Goal: Task Accomplishment & Management: Complete application form

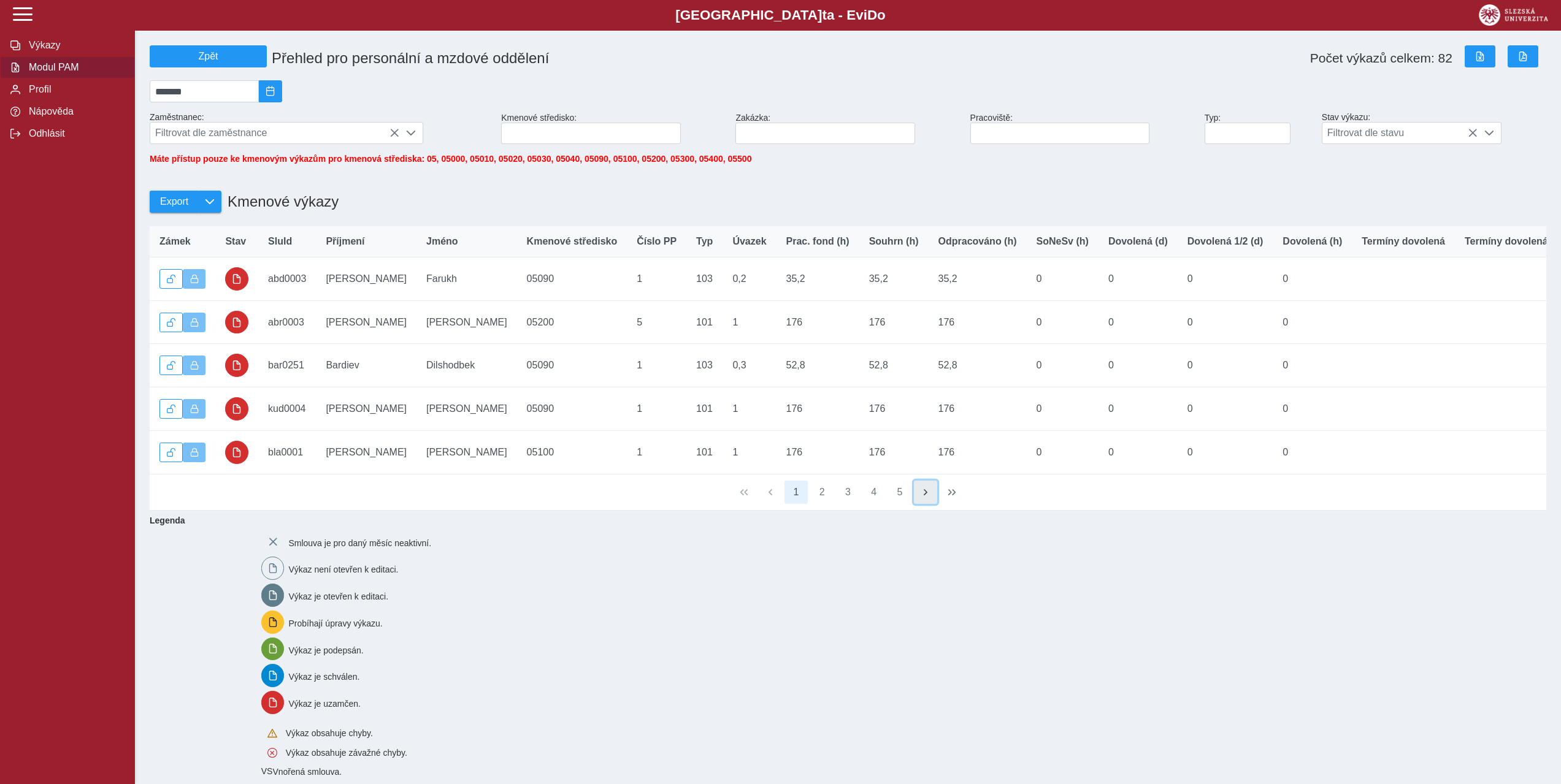
click at [927, 504] on button "button" at bounding box center [926, 492] width 23 height 23
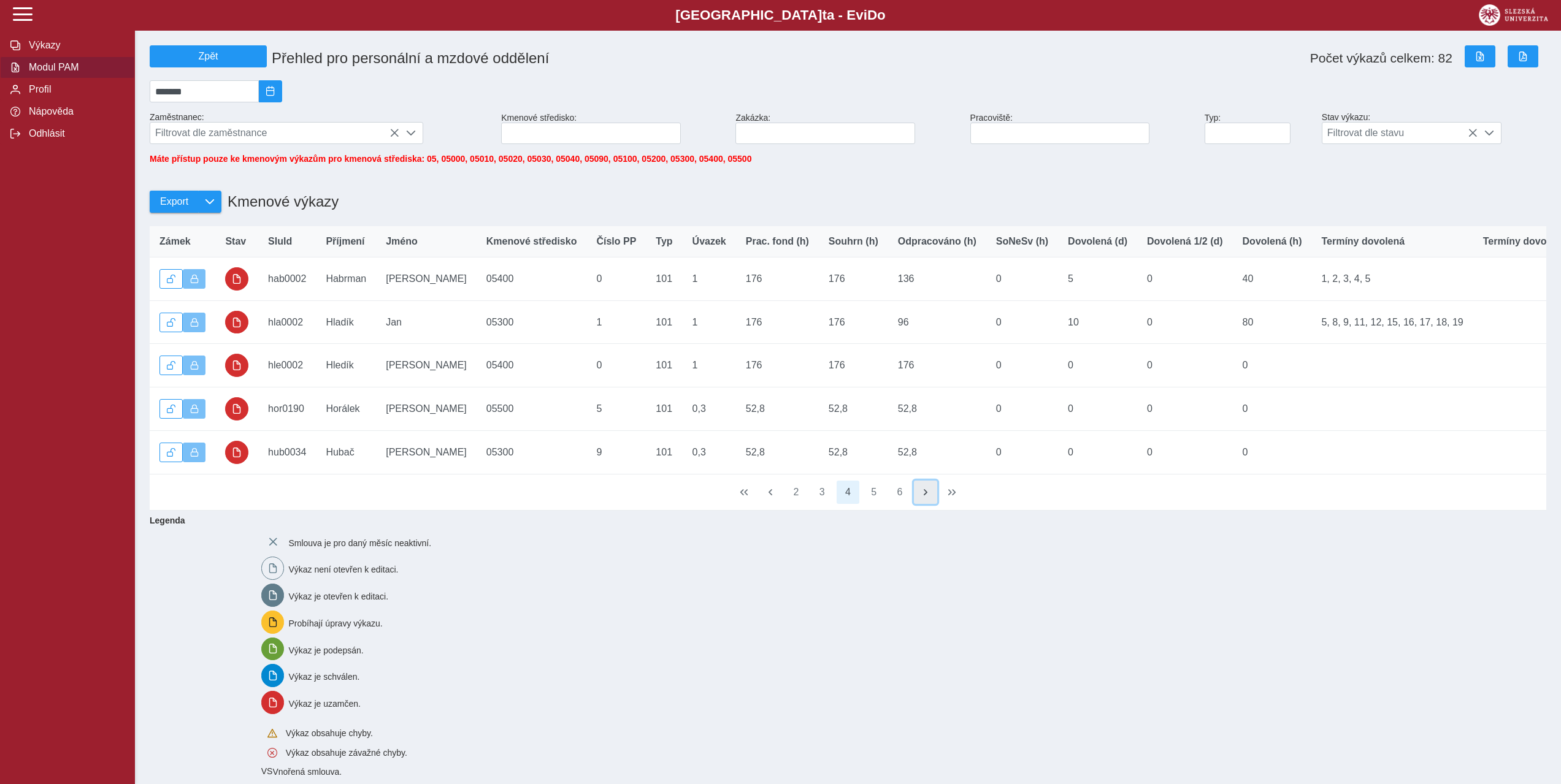
click at [927, 504] on button "button" at bounding box center [926, 492] width 23 height 23
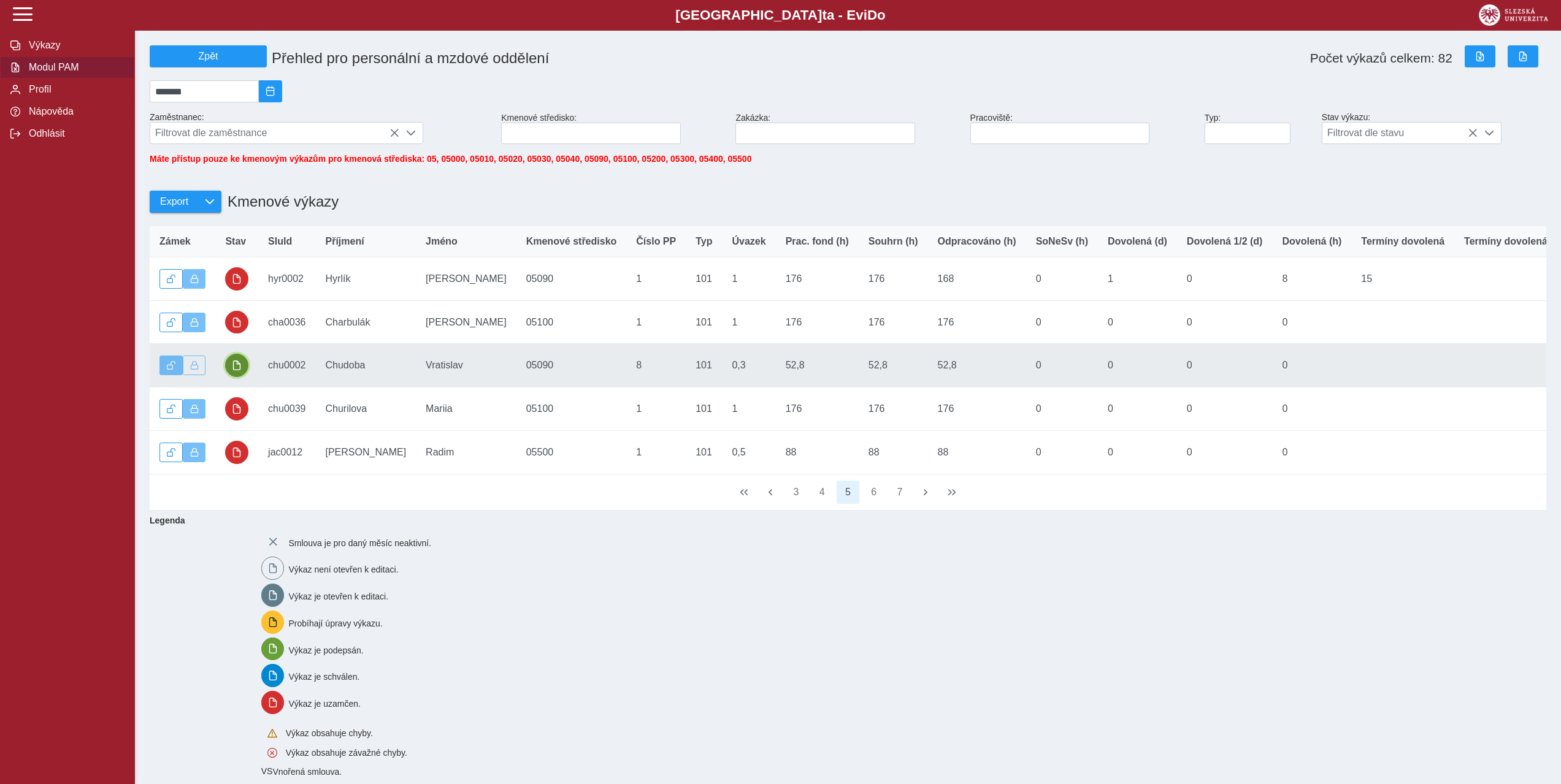
click at [232, 370] on span "button" at bounding box center [236, 365] width 10 height 10
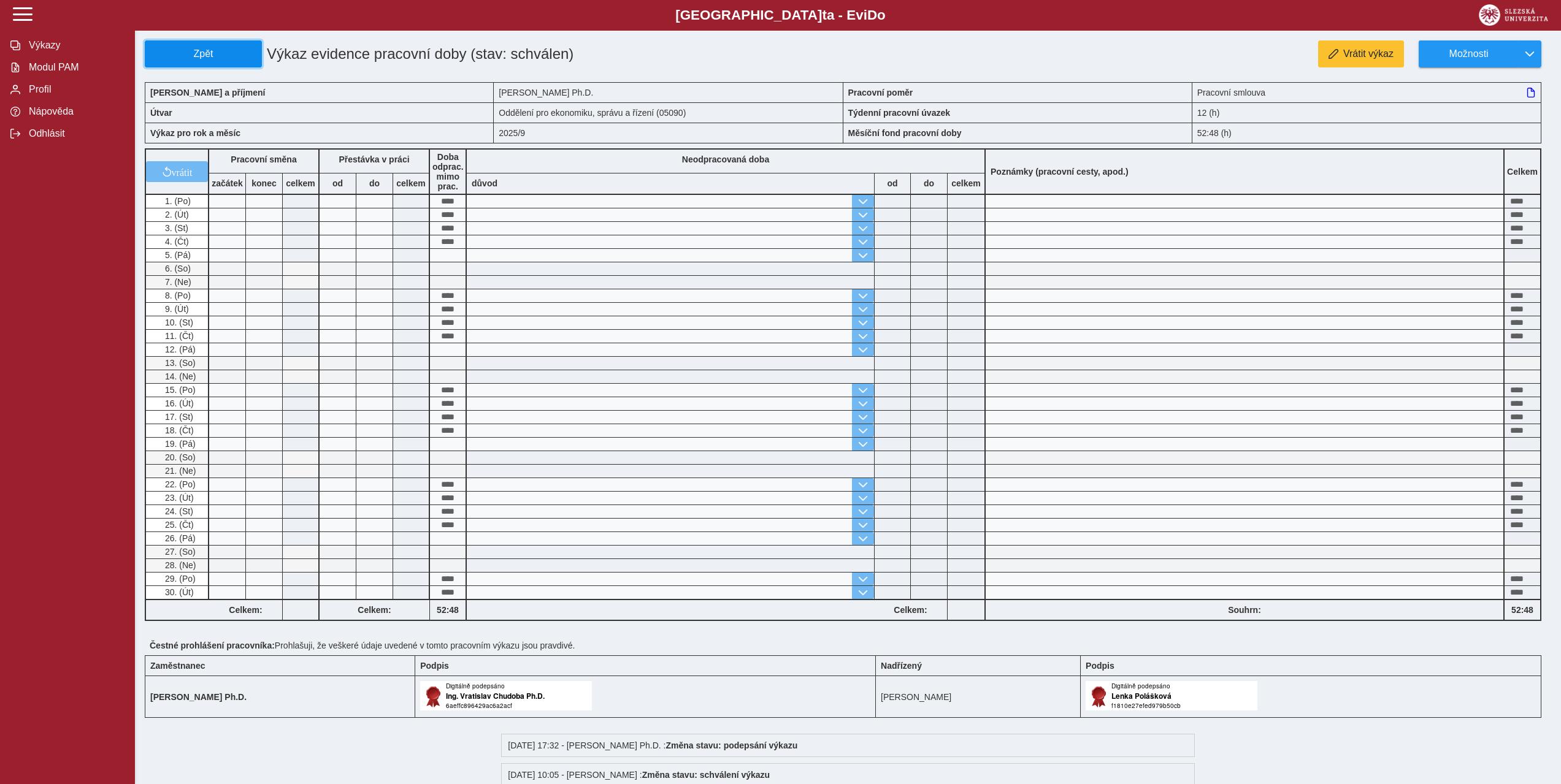
click at [202, 51] on span "Zpět" at bounding box center [203, 53] width 106 height 11
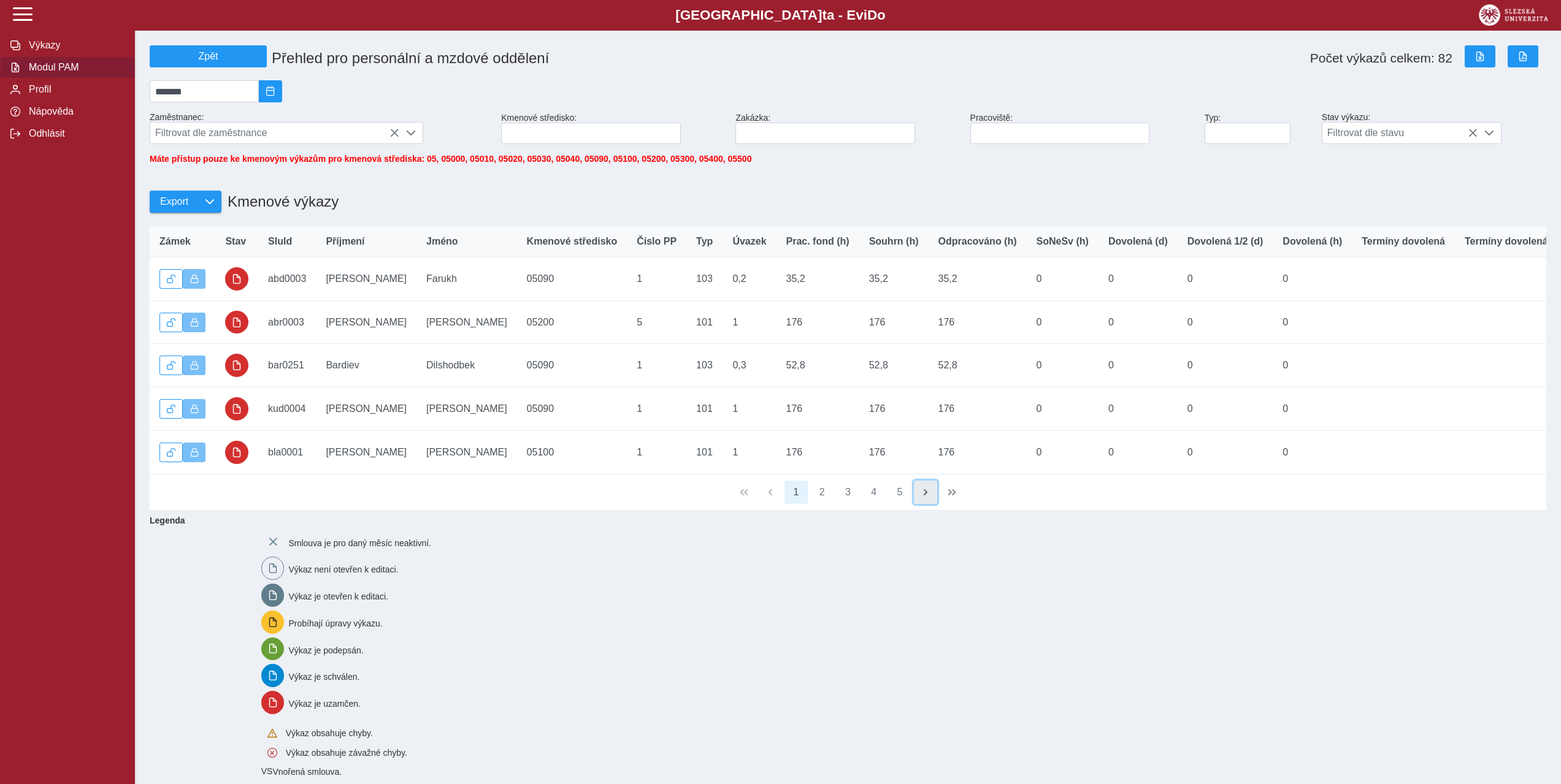
click at [928, 497] on span "button" at bounding box center [925, 492] width 10 height 10
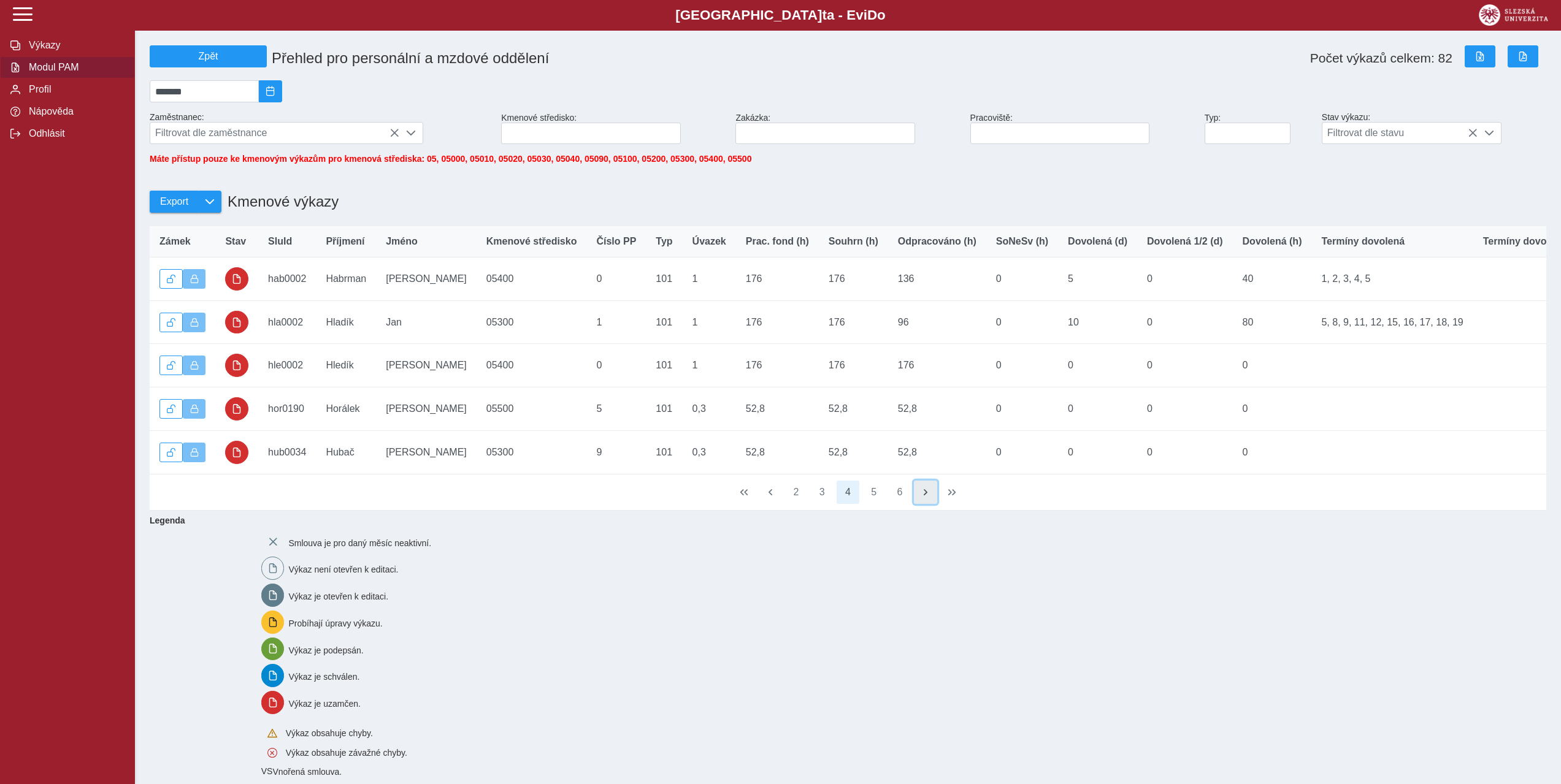
click at [928, 497] on span "button" at bounding box center [925, 492] width 10 height 10
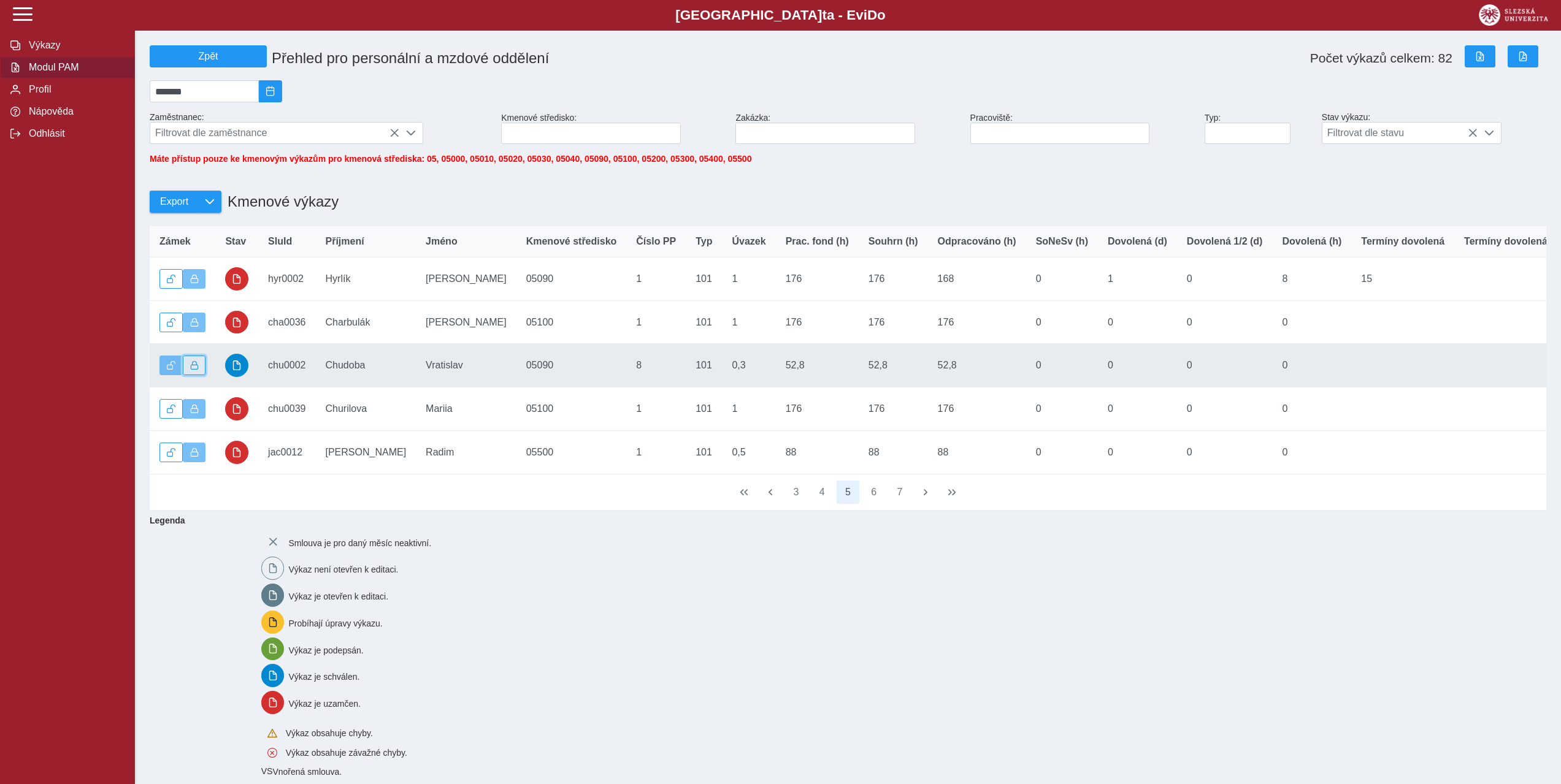
click at [198, 370] on span "button" at bounding box center [194, 365] width 8 height 8
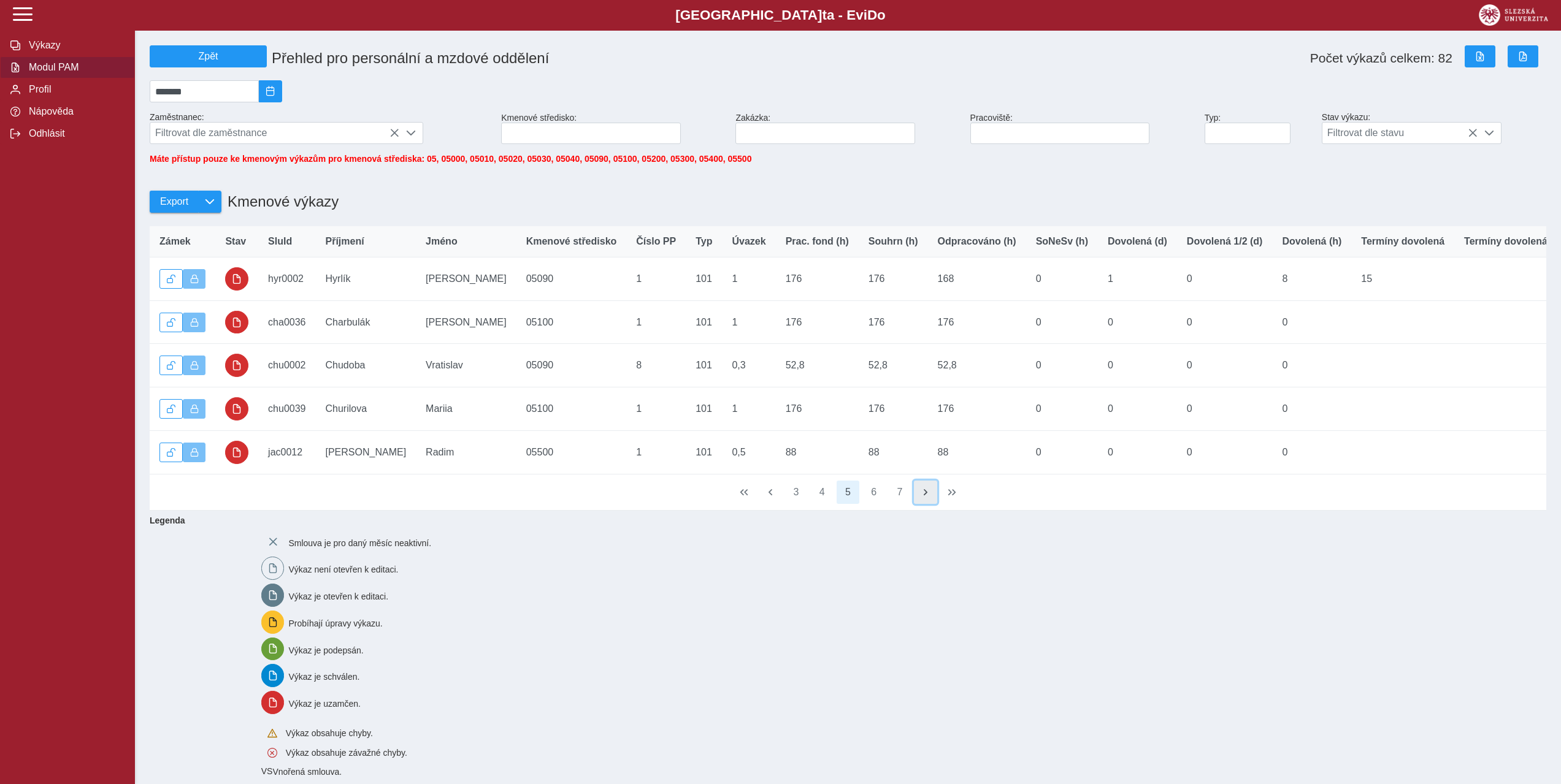
click at [922, 497] on span "button" at bounding box center [925, 492] width 10 height 10
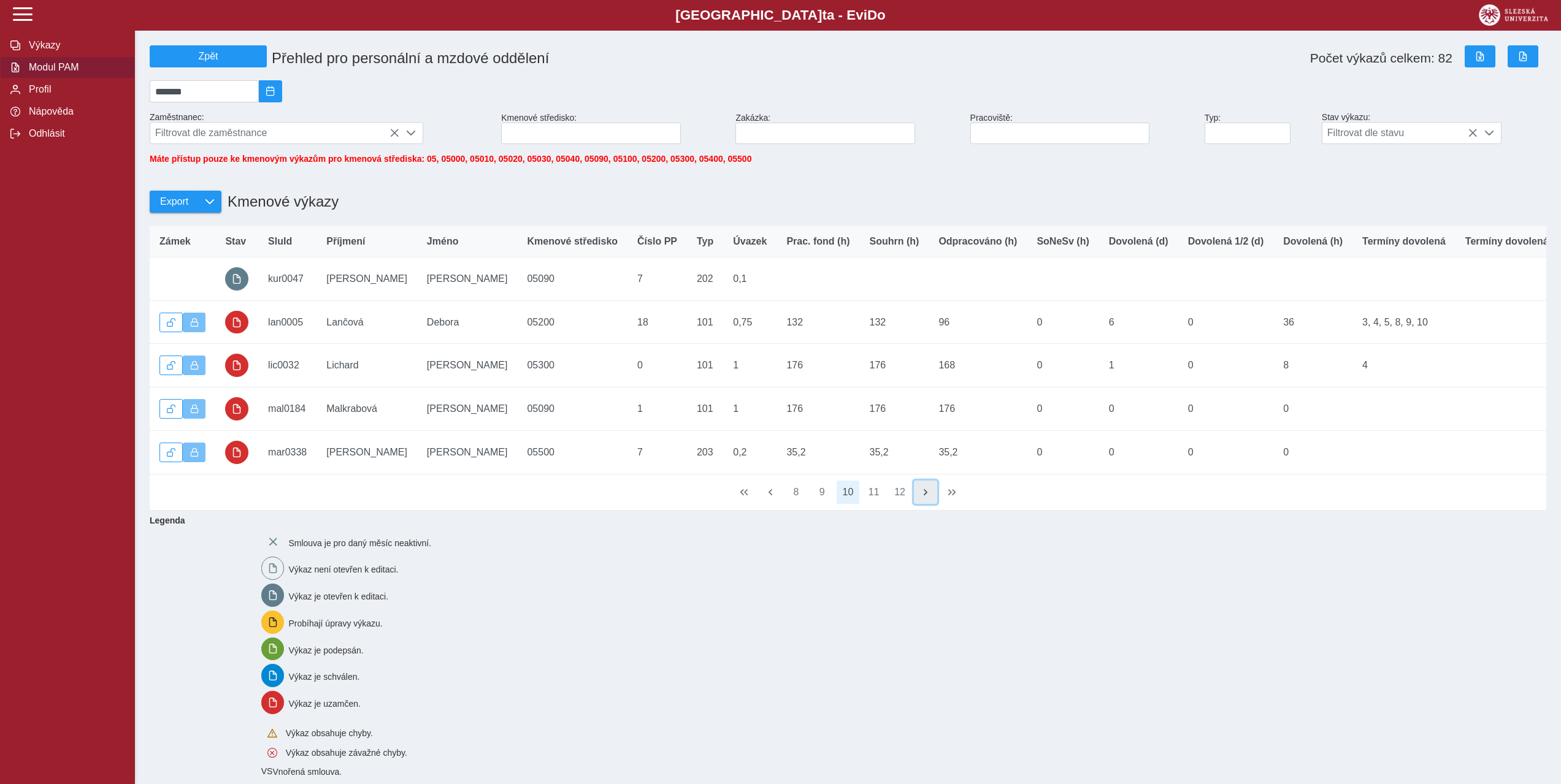
click at [922, 497] on span "button" at bounding box center [925, 492] width 10 height 10
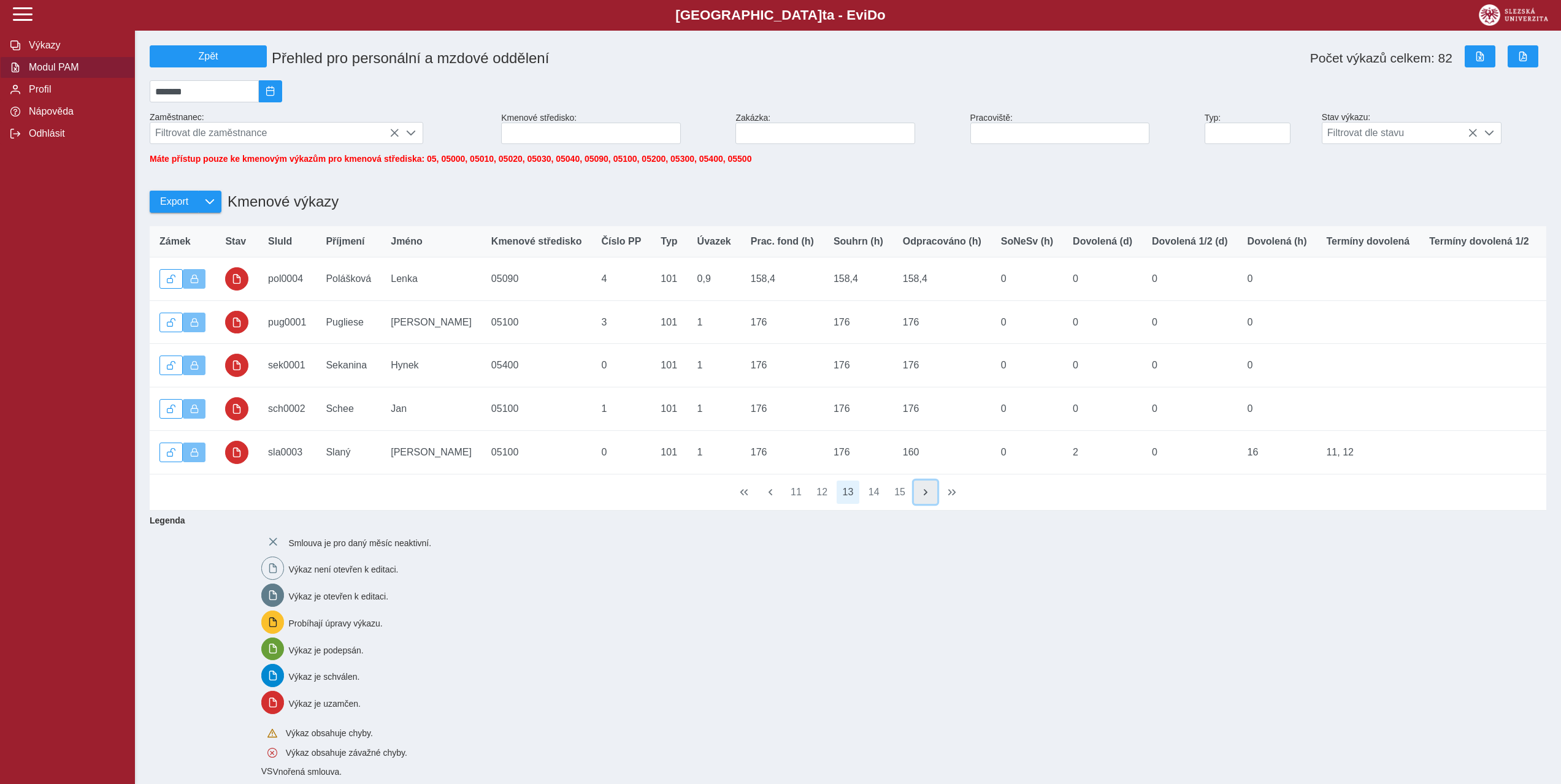
click at [922, 497] on span "button" at bounding box center [925, 492] width 10 height 10
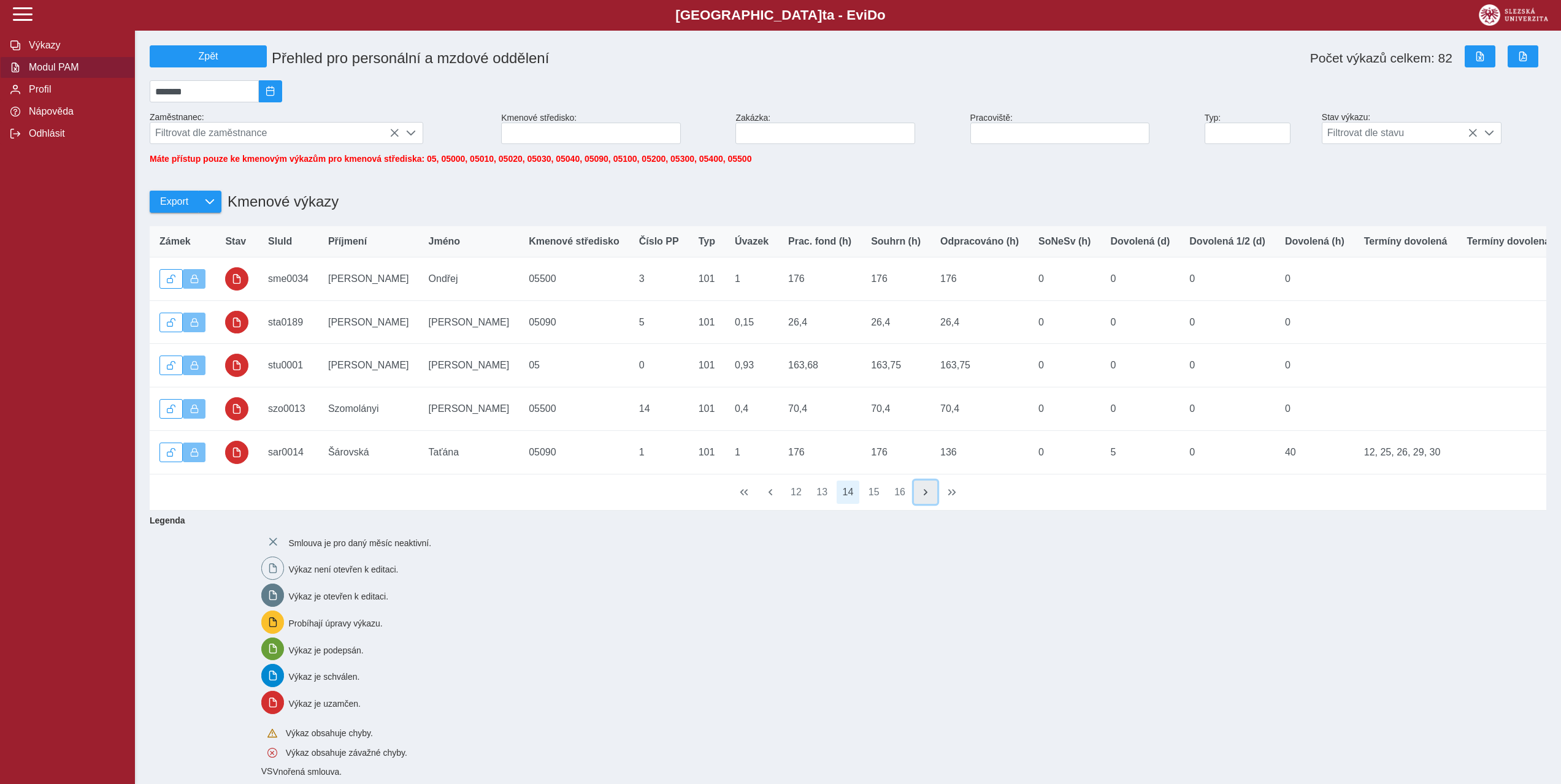
click at [922, 497] on span "button" at bounding box center [925, 492] width 10 height 10
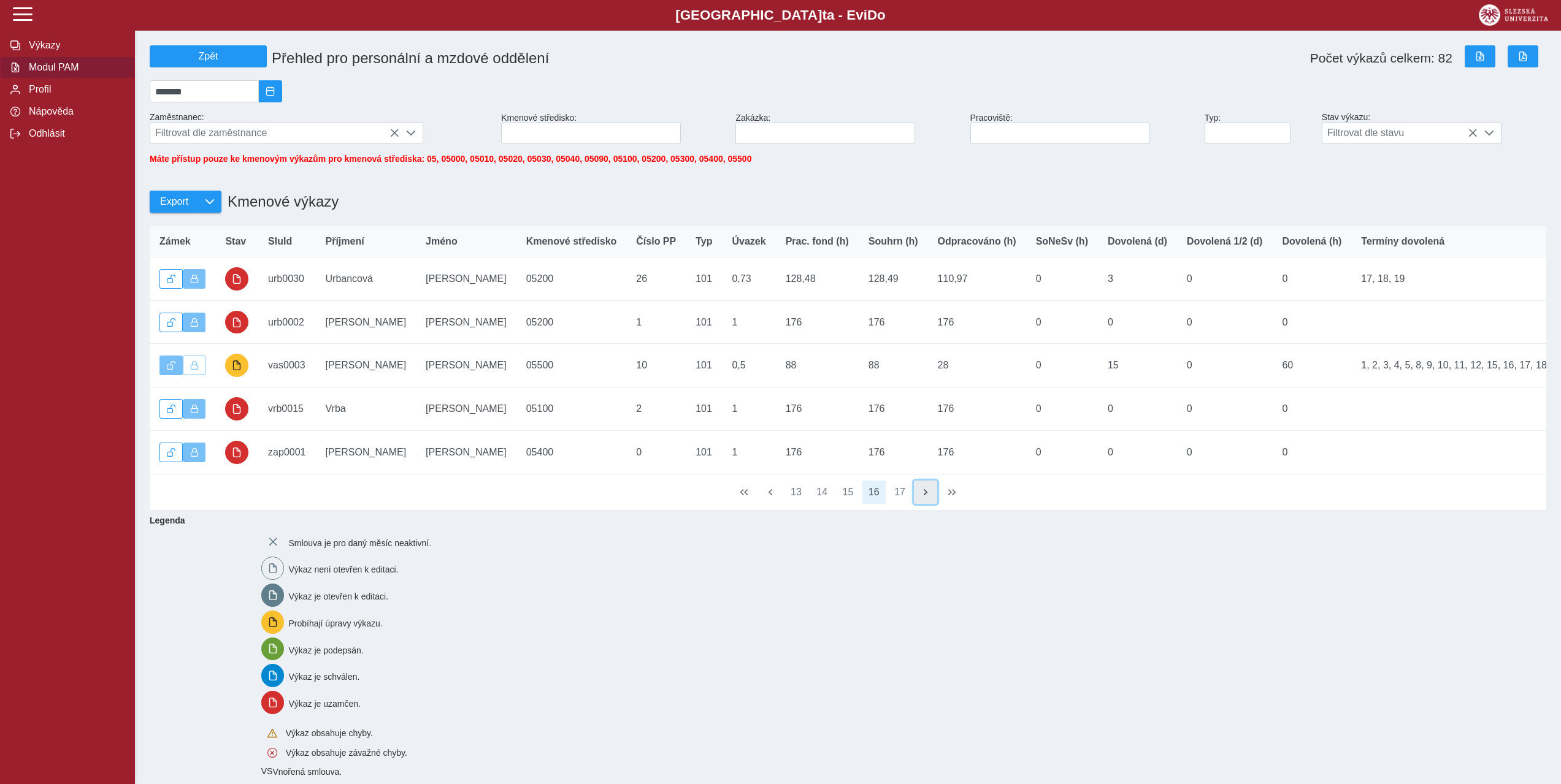
click at [922, 497] on span "button" at bounding box center [925, 492] width 10 height 10
